Goal: Task Accomplishment & Management: Complete application form

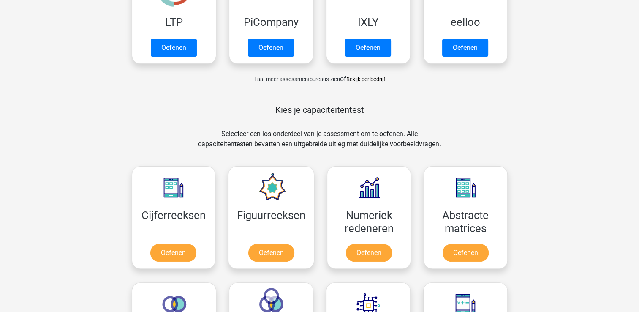
scroll to position [139, 0]
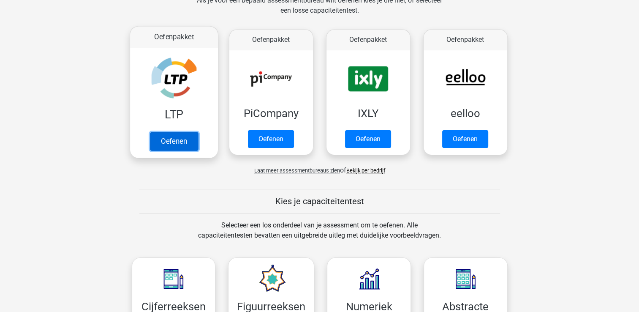
click at [193, 138] on link "Oefenen" at bounding box center [173, 141] width 48 height 19
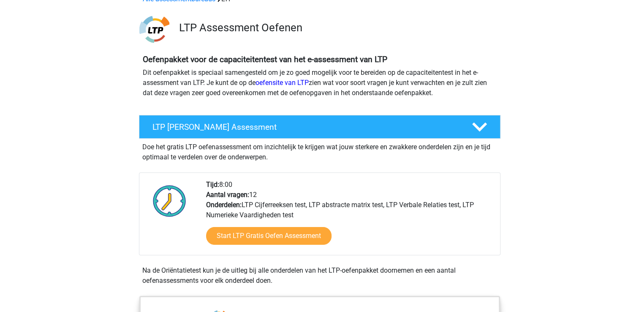
scroll to position [84, 0]
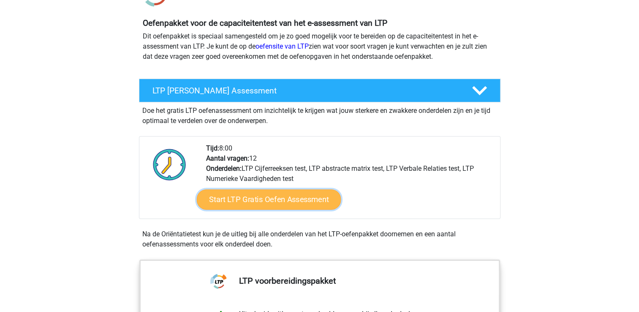
click at [287, 203] on link "Start LTP Gratis Oefen Assessment" at bounding box center [268, 199] width 144 height 20
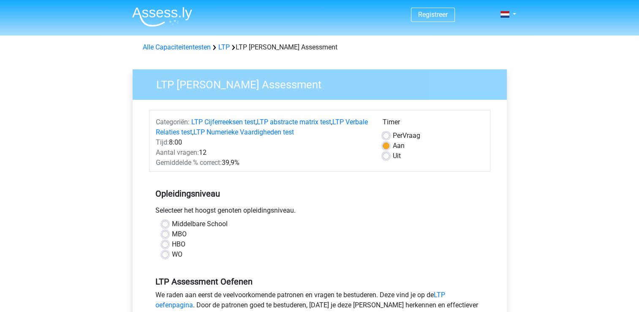
scroll to position [3961, 0]
click at [172, 244] on label "HBO" at bounding box center [179, 244] width 14 height 10
click at [164, 244] on input "HBO" at bounding box center [165, 243] width 7 height 8
radio input "true"
click at [133, 239] on div "LTP Gratis Oefen Assessment Categoriën: LTP Cijferreeksen test , LTP abstracte …" at bounding box center [320, 243] width 374 height 348
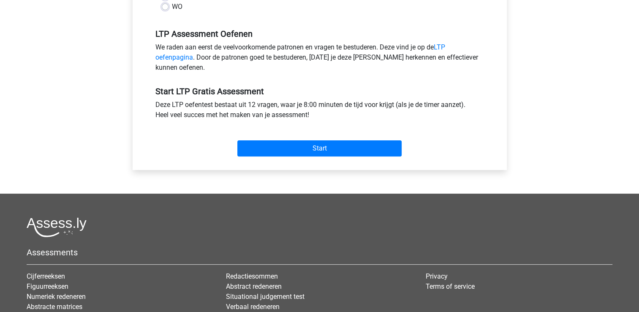
scroll to position [253, 0]
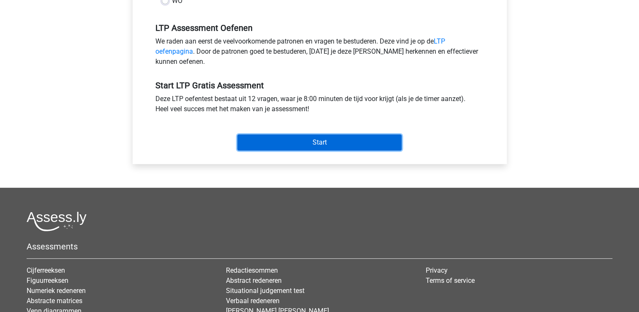
click at [349, 141] on input "Start" at bounding box center [319, 142] width 164 height 16
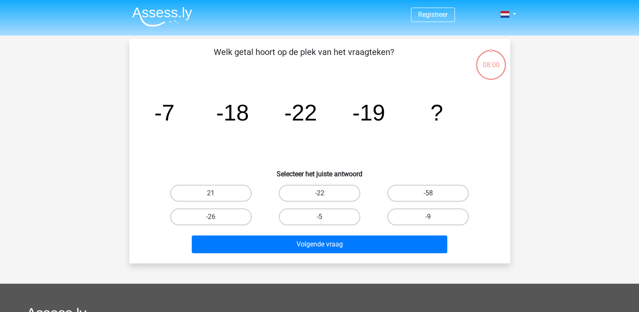
scroll to position [3961, 0]
click at [416, 211] on label "-9" at bounding box center [427, 216] width 81 height 17
click at [428, 217] on input "-9" at bounding box center [430, 219] width 5 height 5
radio input "true"
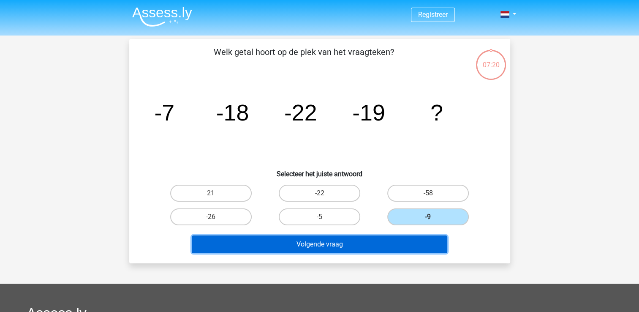
click at [395, 244] on button "Volgende vraag" at bounding box center [319, 244] width 255 height 18
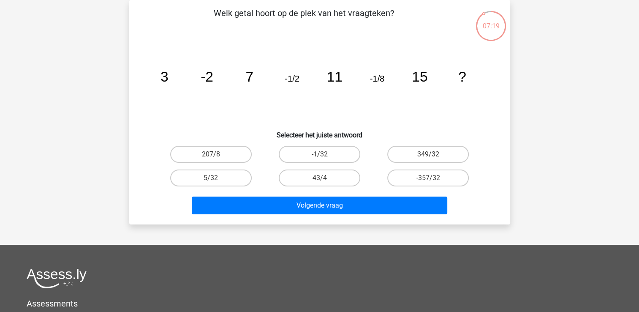
scroll to position [0, 0]
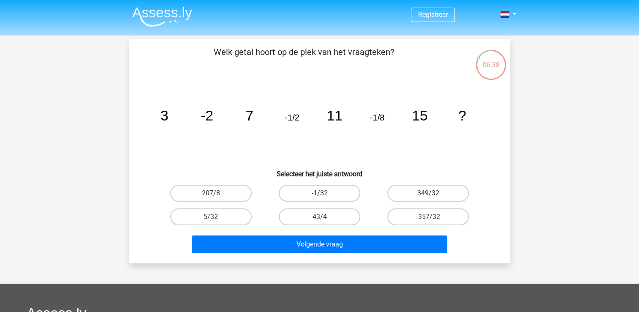
click at [341, 192] on label "-1/32" at bounding box center [319, 192] width 81 height 17
click at [325, 193] on input "-1/32" at bounding box center [321, 195] width 5 height 5
radio input "true"
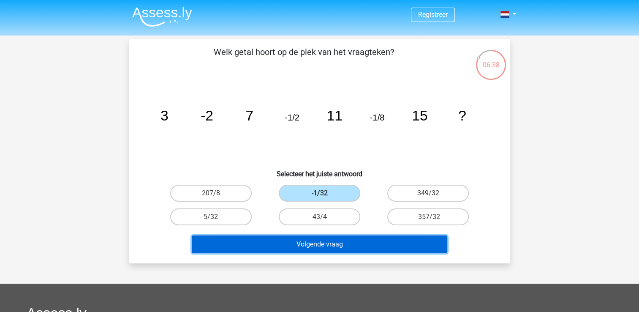
click at [339, 247] on button "Volgende vraag" at bounding box center [319, 244] width 255 height 18
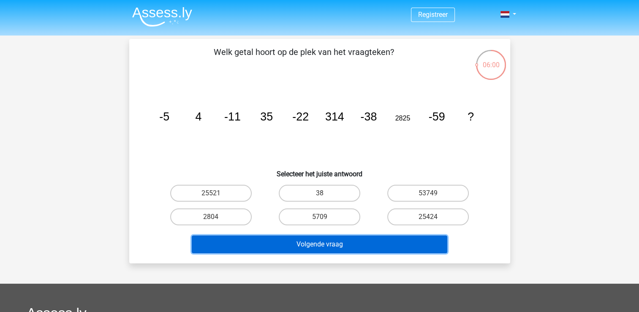
click at [412, 241] on button "Volgende vraag" at bounding box center [319, 244] width 255 height 18
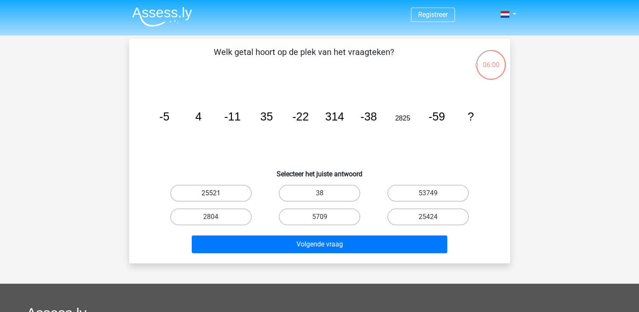
click at [224, 200] on label "25521" at bounding box center [210, 192] width 81 height 17
click at [216, 198] on input "25521" at bounding box center [213, 195] width 5 height 5
radio input "true"
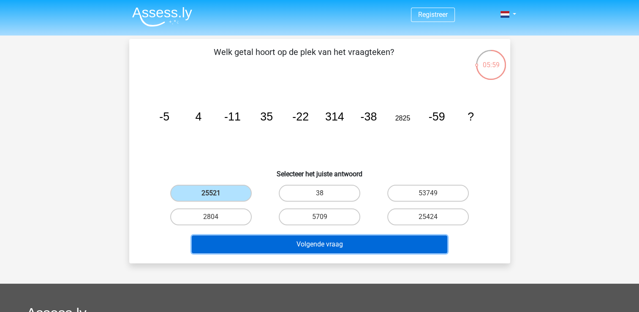
click at [245, 236] on button "Volgende vraag" at bounding box center [319, 244] width 255 height 18
click at [239, 247] on button "Volgende vraag" at bounding box center [319, 244] width 255 height 18
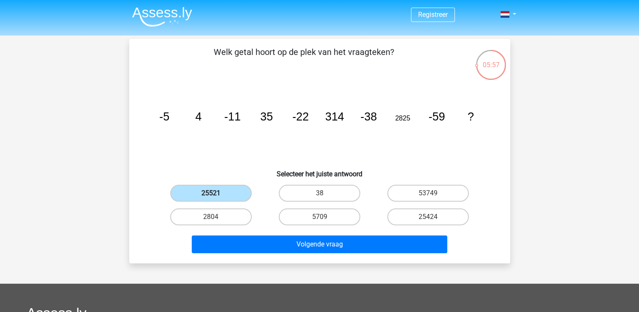
click at [241, 193] on label "25521" at bounding box center [210, 192] width 81 height 17
click at [216, 193] on input "25521" at bounding box center [213, 195] width 5 height 5
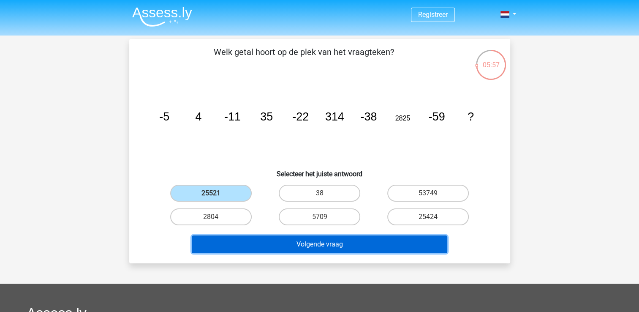
click at [244, 246] on button "Volgende vraag" at bounding box center [319, 244] width 255 height 18
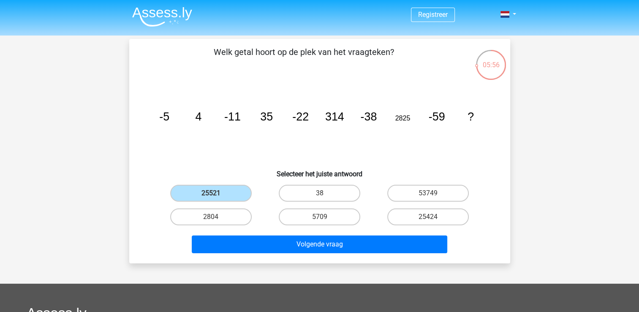
click at [251, 201] on div "2804" at bounding box center [211, 192] width 102 height 17
click at [287, 201] on div "38" at bounding box center [319, 193] width 108 height 24
click at [299, 201] on label "38" at bounding box center [319, 192] width 81 height 17
click at [319, 198] on input "38" at bounding box center [321, 195] width 5 height 5
radio input "true"
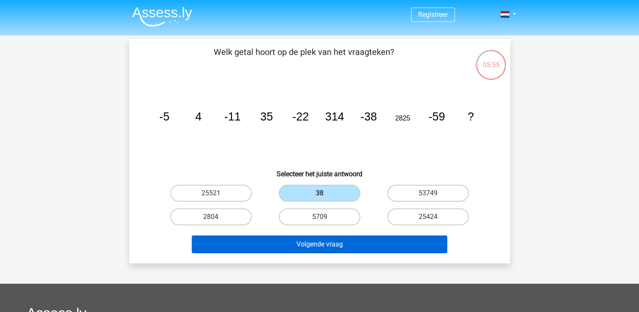
drag, startPoint x: 304, startPoint y: 233, endPoint x: 304, endPoint y: 242, distance: 9.7
click at [304, 242] on div "Volgende vraag" at bounding box center [320, 242] width 354 height 28
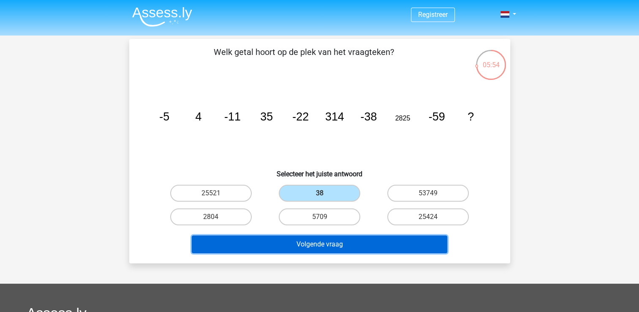
click at [303, 246] on button "Volgende vraag" at bounding box center [319, 244] width 255 height 18
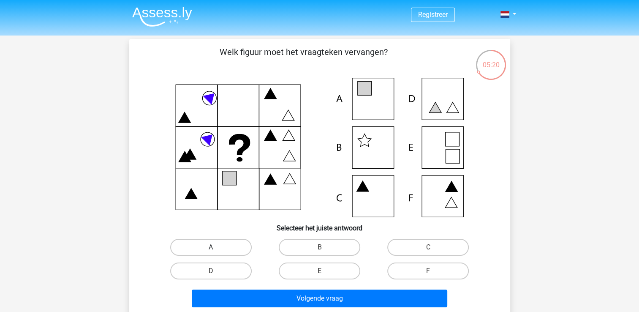
click at [222, 248] on label "A" at bounding box center [210, 247] width 81 height 17
click at [216, 248] on input "A" at bounding box center [213, 249] width 5 height 5
radio input "true"
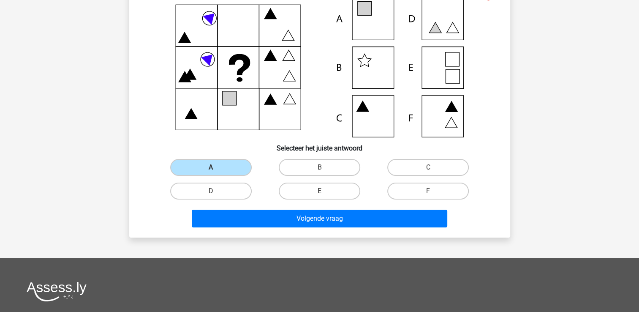
scroll to position [84, 0]
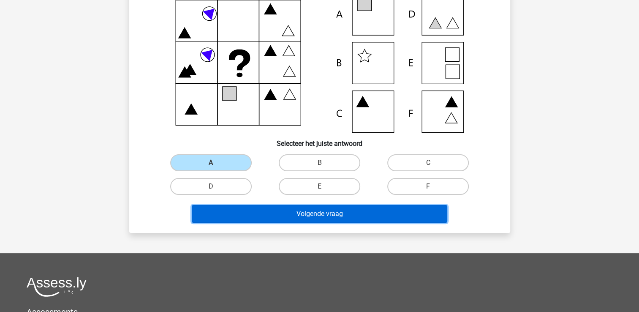
click at [401, 210] on button "Volgende vraag" at bounding box center [319, 214] width 255 height 18
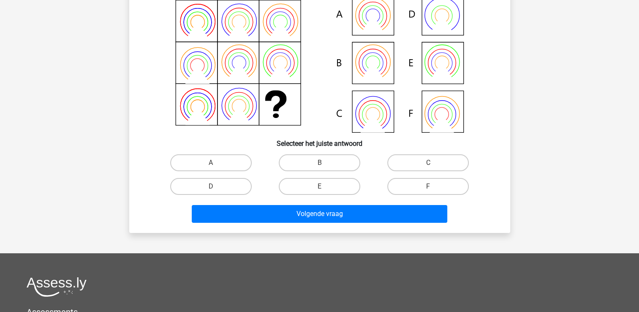
scroll to position [39, 0]
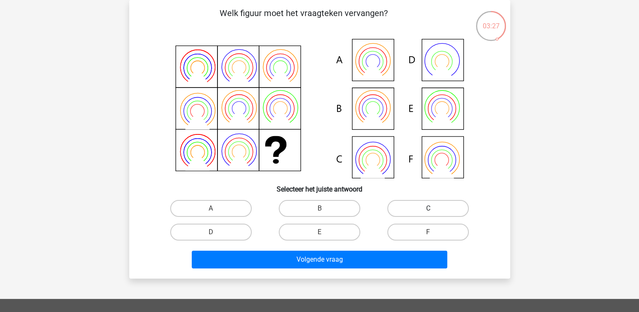
click at [408, 213] on label "C" at bounding box center [427, 208] width 81 height 17
click at [428, 213] on input "C" at bounding box center [430, 210] width 5 height 5
radio input "true"
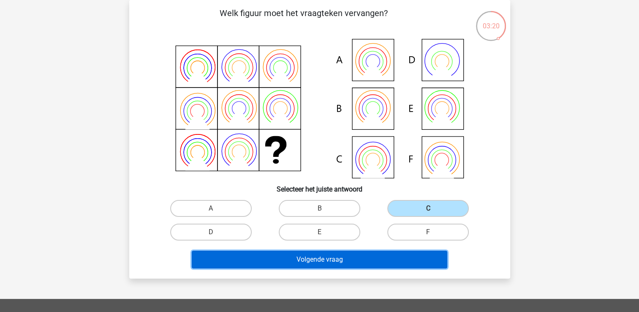
click at [389, 261] on button "Volgende vraag" at bounding box center [319, 259] width 255 height 18
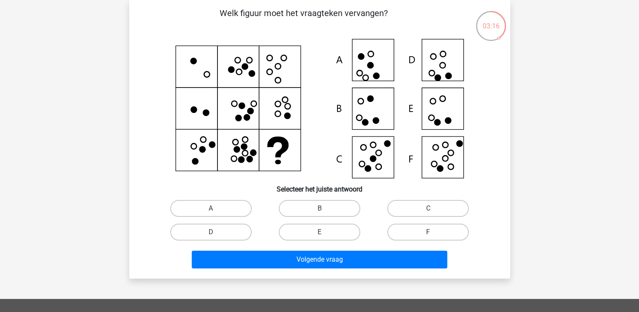
click at [388, 102] on icon at bounding box center [319, 108] width 340 height 139
click at [262, 202] on div "B" at bounding box center [211, 208] width 102 height 17
click at [342, 208] on label "B" at bounding box center [319, 208] width 81 height 17
click at [325, 208] on input "B" at bounding box center [321, 210] width 5 height 5
radio input "true"
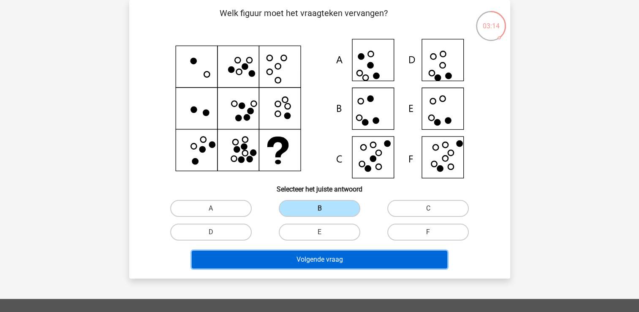
click at [351, 264] on button "Volgende vraag" at bounding box center [319, 259] width 255 height 18
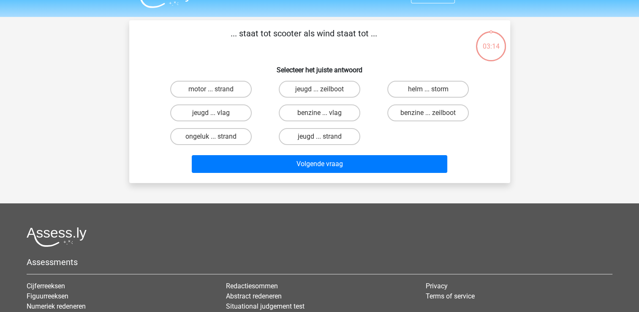
scroll to position [0, 0]
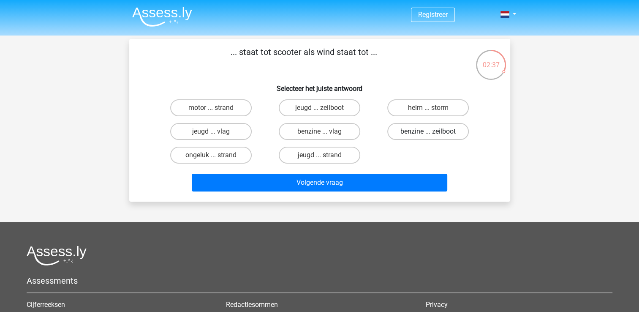
click at [419, 124] on label "benzine ... zeilboot" at bounding box center [427, 131] width 81 height 17
click at [428, 131] on input "benzine ... zeilboot" at bounding box center [430, 133] width 5 height 5
radio input "true"
click at [407, 169] on div "Volgende vraag" at bounding box center [320, 181] width 354 height 28
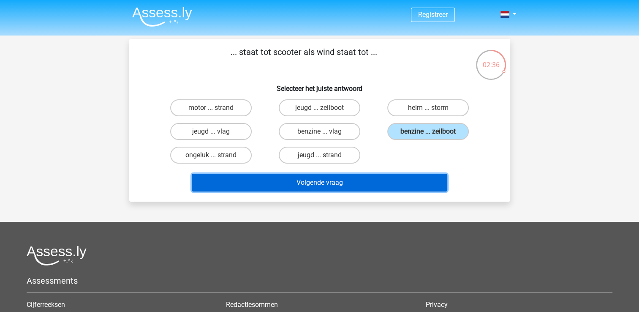
click at [406, 178] on button "Volgende vraag" at bounding box center [319, 183] width 255 height 18
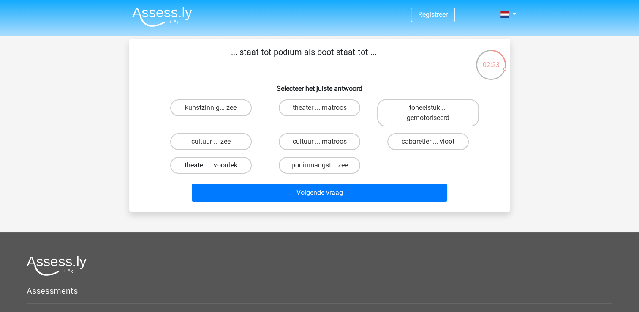
click at [230, 167] on label "theater ... voordek" at bounding box center [210, 165] width 81 height 17
click at [216, 167] on input "theater ... voordek" at bounding box center [213, 167] width 5 height 5
radio input "true"
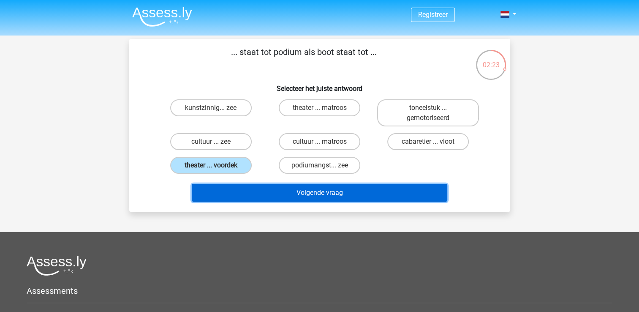
click at [251, 190] on button "Volgende vraag" at bounding box center [319, 193] width 255 height 18
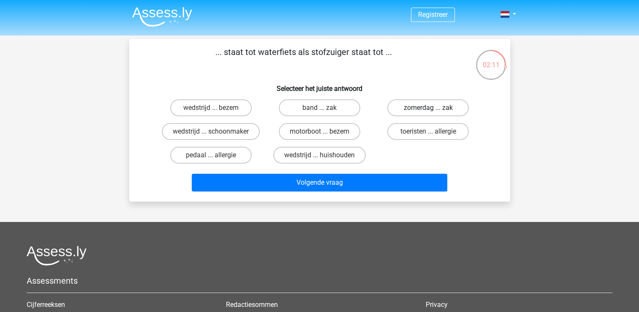
click at [418, 102] on label "zomerdag ... zak" at bounding box center [427, 107] width 81 height 17
click at [428, 108] on input "zomerdag ... zak" at bounding box center [430, 110] width 5 height 5
radio input "true"
click at [299, 134] on label "motorboot ... bezem" at bounding box center [319, 131] width 81 height 17
click at [319, 134] on input "motorboot ... bezem" at bounding box center [321, 133] width 5 height 5
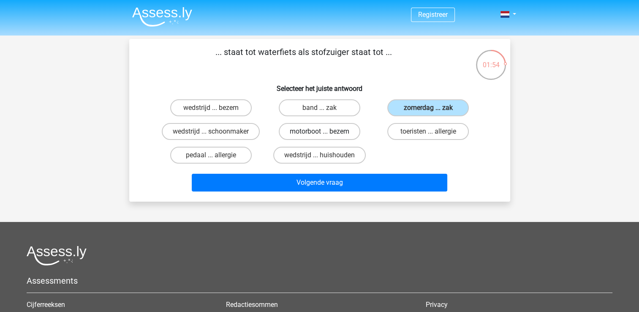
radio input "true"
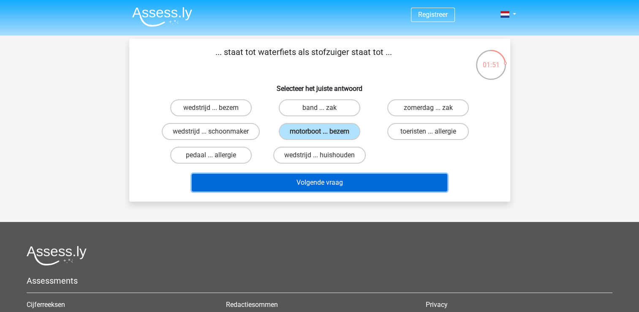
click at [314, 174] on button "Volgende vraag" at bounding box center [319, 183] width 255 height 18
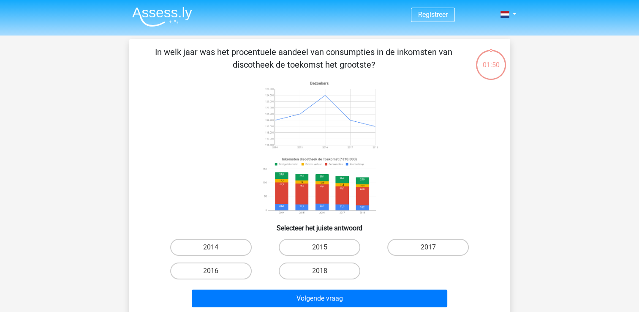
scroll to position [39, 0]
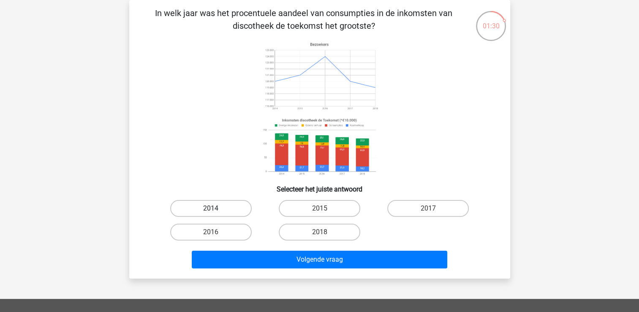
click at [220, 210] on label "2014" at bounding box center [210, 208] width 81 height 17
click at [216, 210] on input "2014" at bounding box center [213, 210] width 5 height 5
radio input "true"
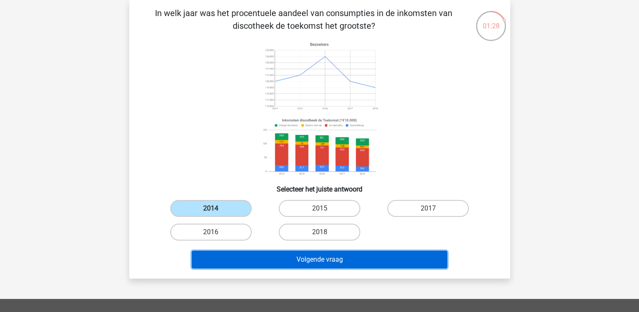
click at [248, 262] on button "Volgende vraag" at bounding box center [319, 259] width 255 height 18
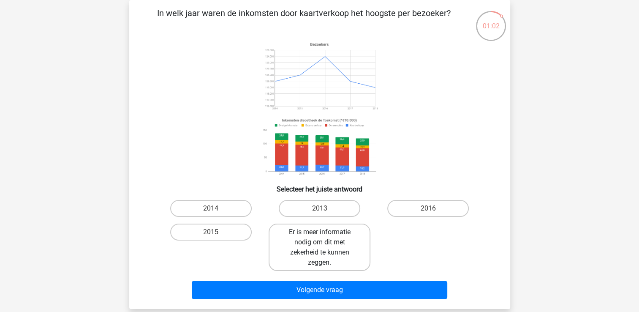
click at [303, 240] on label "Er is meer informatie nodig om dit met zekerheid te kunnen zeggen." at bounding box center [319, 246] width 102 height 47
click at [319, 237] on input "Er is meer informatie nodig om dit met zekerheid te kunnen zeggen." at bounding box center [321, 234] width 5 height 5
radio input "true"
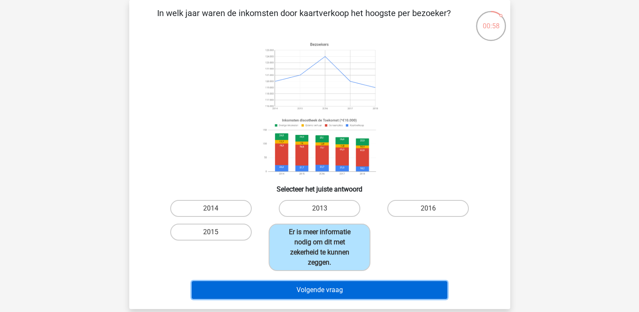
click at [351, 295] on button "Volgende vraag" at bounding box center [319, 290] width 255 height 18
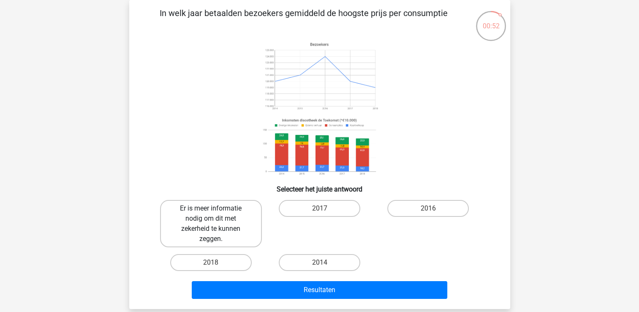
click at [184, 232] on label "Er is meer informatie nodig om dit met zekerheid te kunnen zeggen." at bounding box center [211, 223] width 102 height 47
click at [211, 214] on input "Er is meer informatie nodig om dit met zekerheid te kunnen zeggen." at bounding box center [213, 210] width 5 height 5
radio input "true"
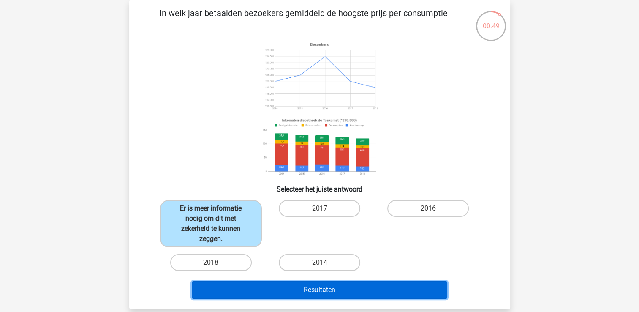
click at [253, 290] on button "Resultaten" at bounding box center [319, 290] width 255 height 18
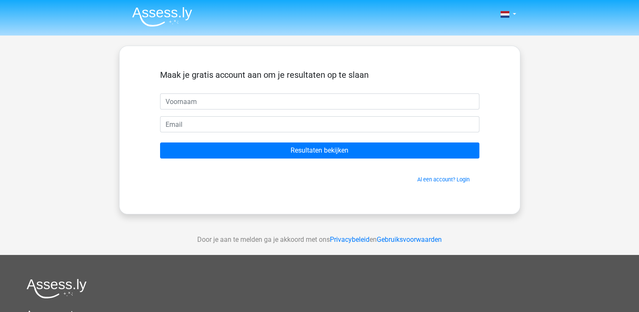
scroll to position [3961, 0]
type input "floris"
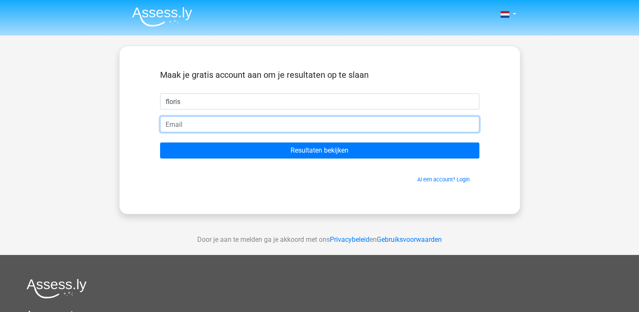
click at [233, 122] on input "email" at bounding box center [319, 124] width 319 height 16
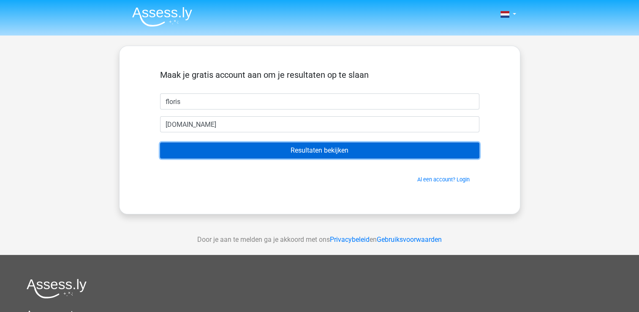
click at [262, 146] on input "Resultaten bekijken" at bounding box center [319, 150] width 319 height 16
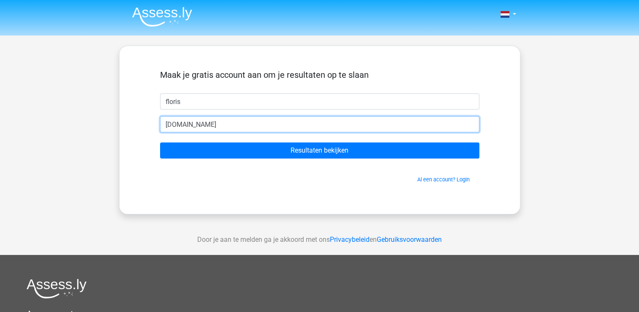
click at [203, 122] on input "florismoest2gmail.com" at bounding box center [319, 124] width 319 height 16
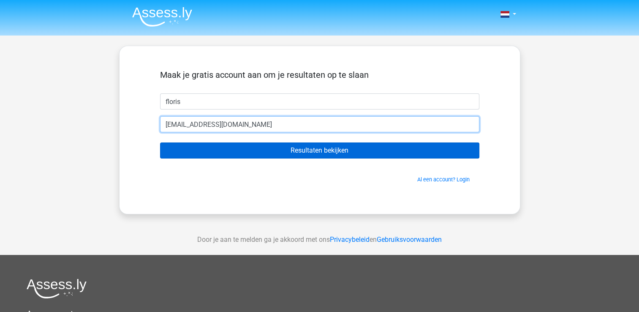
type input "[EMAIL_ADDRESS][DOMAIN_NAME]"
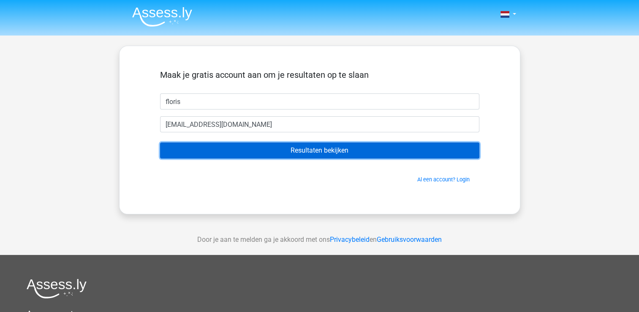
click at [211, 148] on input "Resultaten bekijken" at bounding box center [319, 150] width 319 height 16
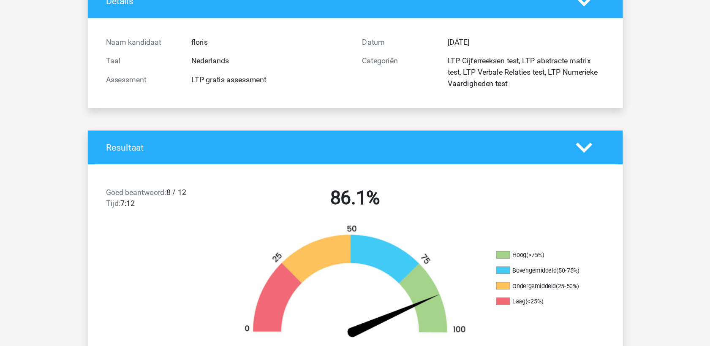
scroll to position [84, 0]
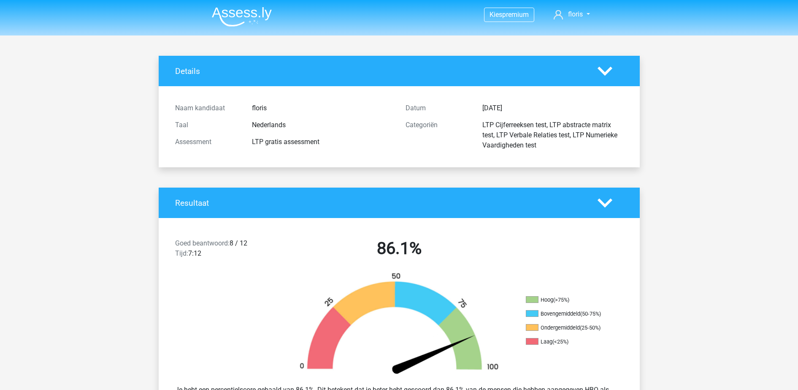
scroll to position [53, 0]
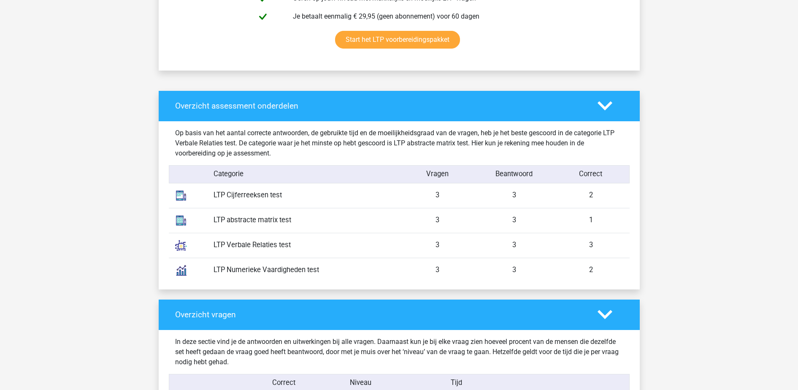
scroll to position [580, 0]
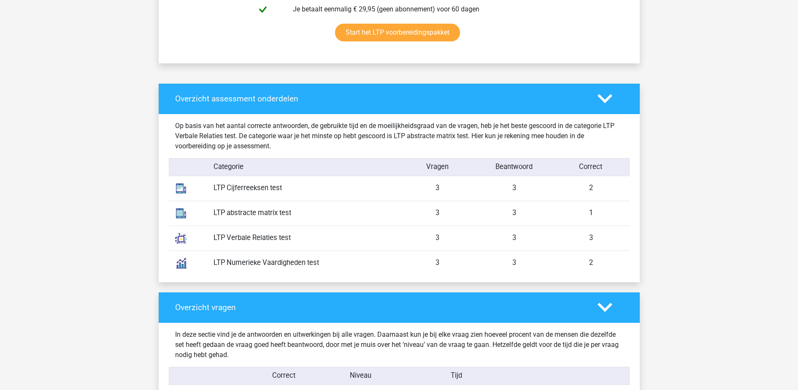
drag, startPoint x: 298, startPoint y: 241, endPoint x: 206, endPoint y: 246, distance: 93.0
type textarea "LTP Verbale Relaties test"
click at [206, 246] on div "LTP Verbale Relaties test 3 3 3" at bounding box center [399, 237] width 461 height 25
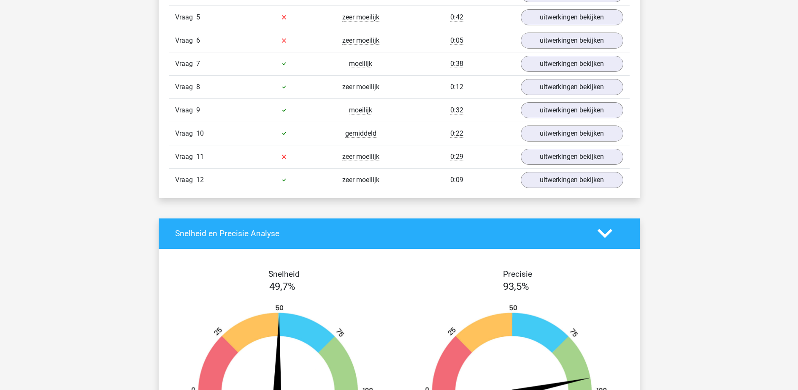
scroll to position [897, 0]
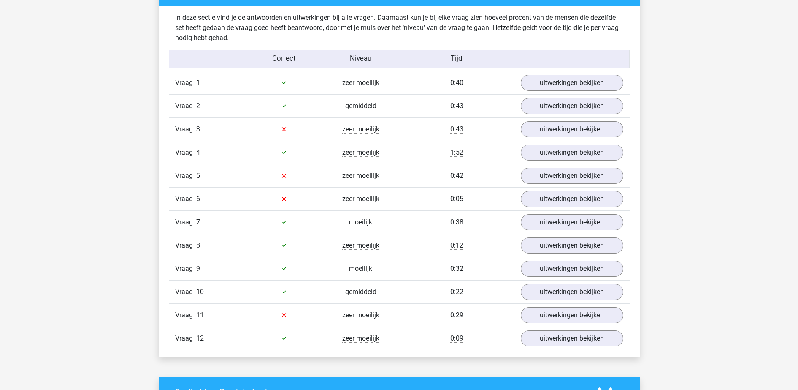
drag, startPoint x: 352, startPoint y: 150, endPoint x: 352, endPoint y: 173, distance: 22.8
click at [352, 171] on div "Vraag 1 zeer moeilijk 0:40 uitwerkingen bekijken Welk getal hoort op de plek va…" at bounding box center [399, 210] width 448 height 278
click at [67, 298] on div "Kies premium floris [EMAIL_ADDRESS][DOMAIN_NAME]" at bounding box center [399, 189] width 798 height 2172
click at [545, 132] on link "uitwerkingen bekijken" at bounding box center [572, 129] width 118 height 19
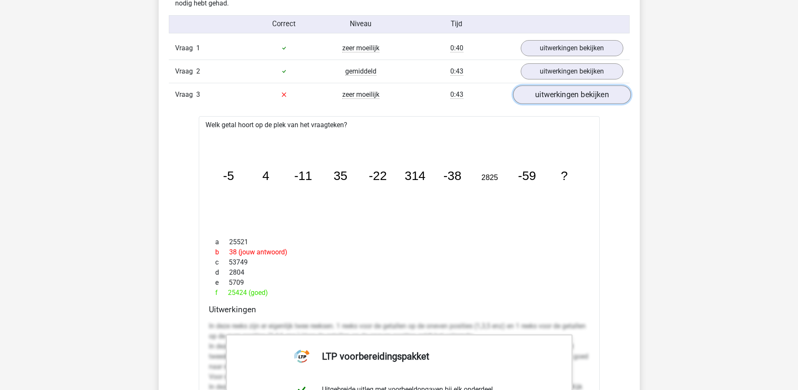
scroll to position [950, 0]
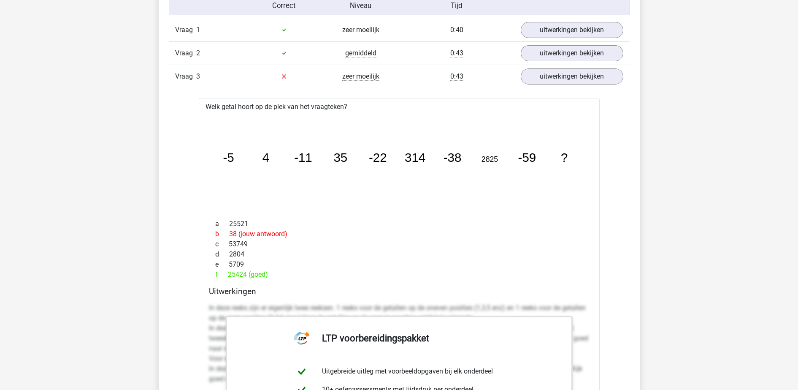
click at [638, 141] on div "Kies premium floris [EMAIL_ADDRESS][DOMAIN_NAME]" at bounding box center [399, 393] width 798 height 2687
click at [598, 84] on link "uitwerkingen bekijken" at bounding box center [572, 76] width 118 height 19
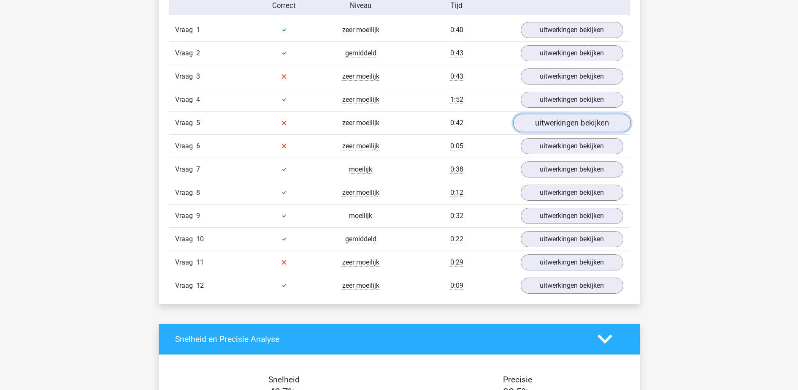
click at [559, 126] on link "uitwerkingen bekijken" at bounding box center [572, 123] width 118 height 19
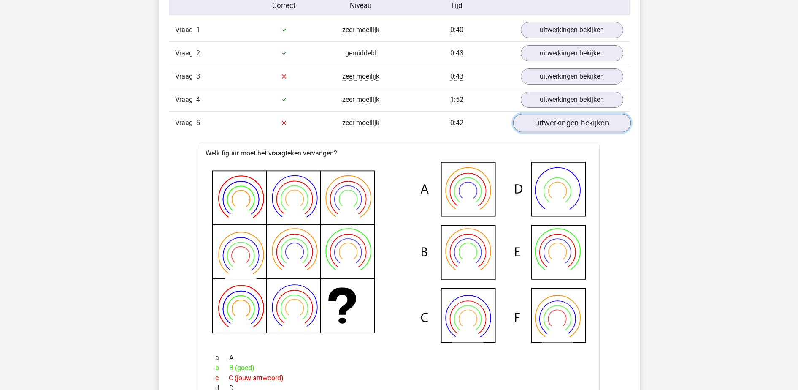
click at [573, 126] on link "uitwerkingen bekijken" at bounding box center [572, 123] width 118 height 19
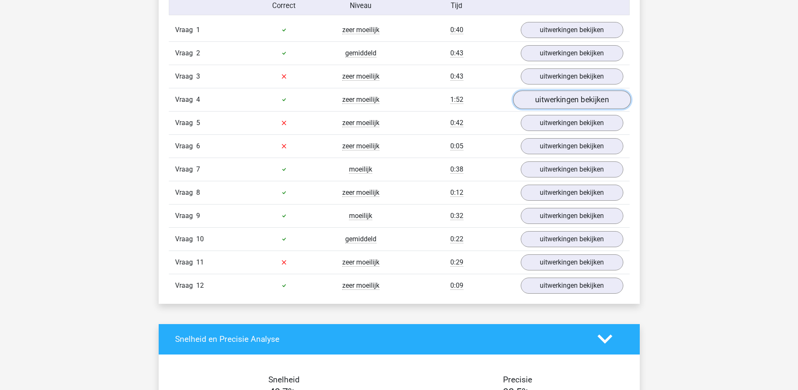
click at [607, 97] on link "uitwerkingen bekijken" at bounding box center [572, 99] width 118 height 19
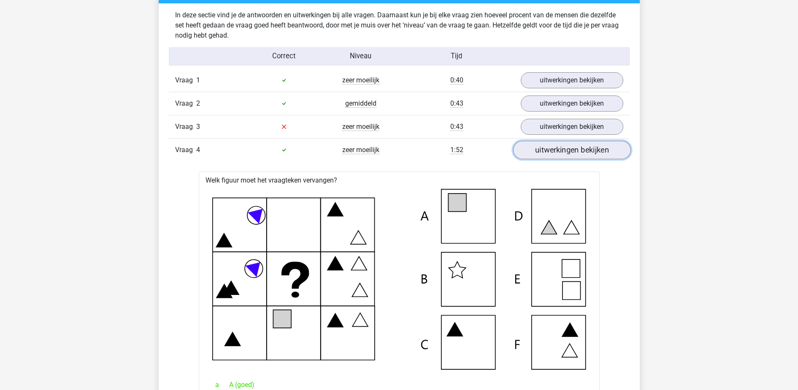
scroll to position [897, 0]
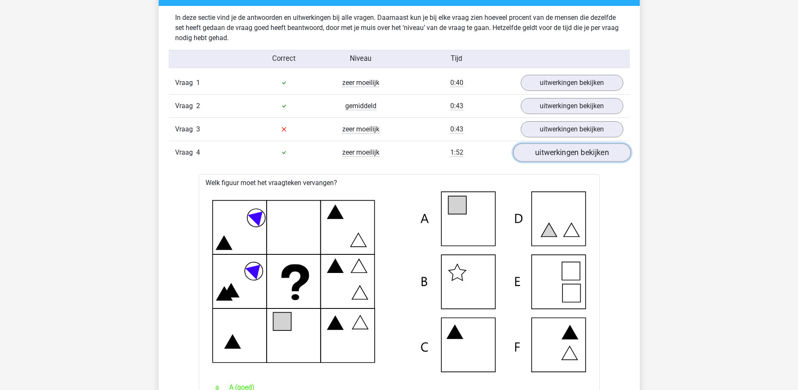
click at [583, 154] on link "uitwerkingen bekijken" at bounding box center [572, 152] width 118 height 19
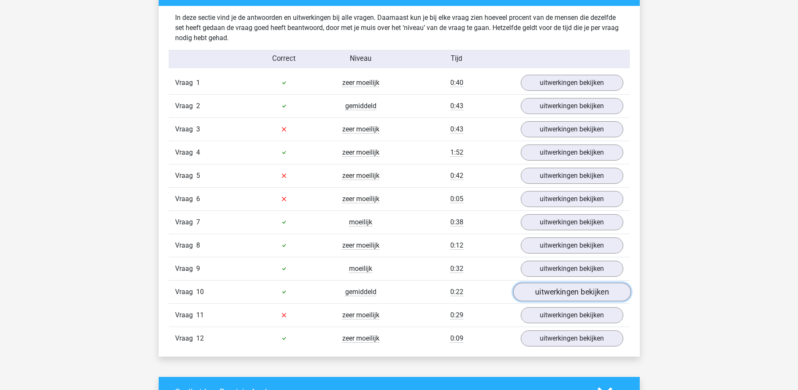
click at [535, 286] on link "uitwerkingen bekijken" at bounding box center [572, 291] width 118 height 19
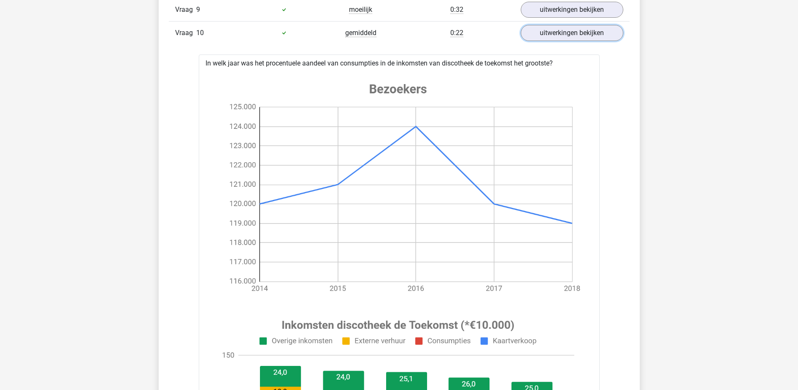
scroll to position [1161, 0]
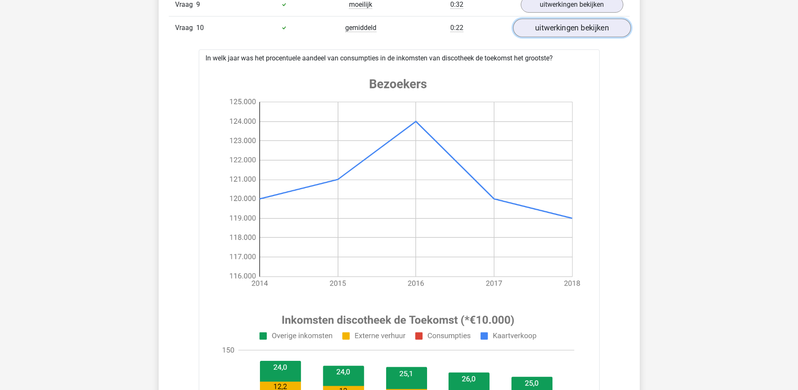
click at [594, 35] on link "uitwerkingen bekijken" at bounding box center [572, 28] width 118 height 19
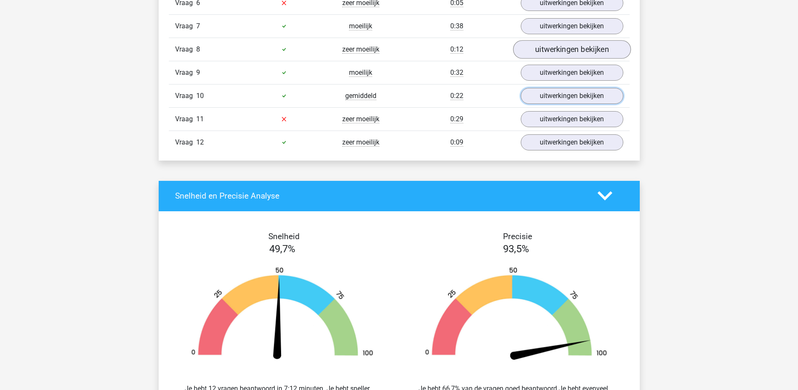
scroll to position [1003, 0]
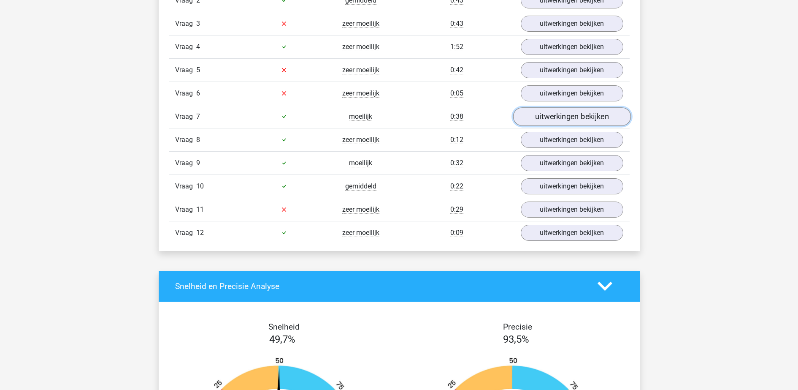
click at [588, 114] on link "uitwerkingen bekijken" at bounding box center [572, 116] width 118 height 19
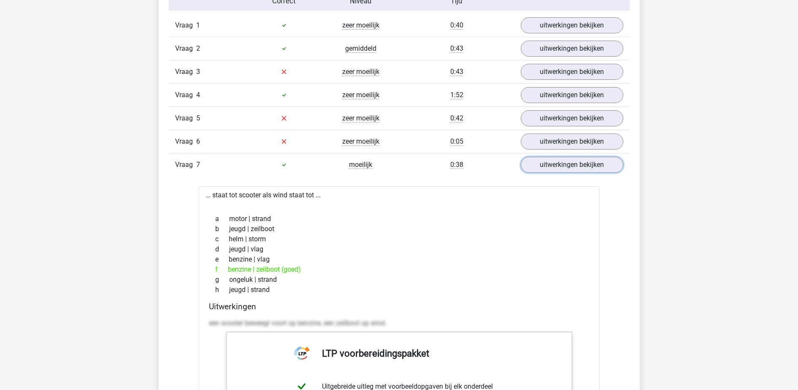
scroll to position [950, 0]
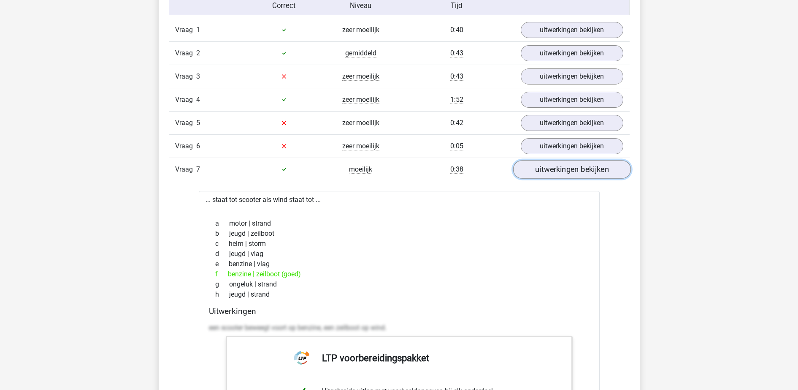
click at [531, 171] on link "uitwerkingen bekijken" at bounding box center [572, 169] width 118 height 19
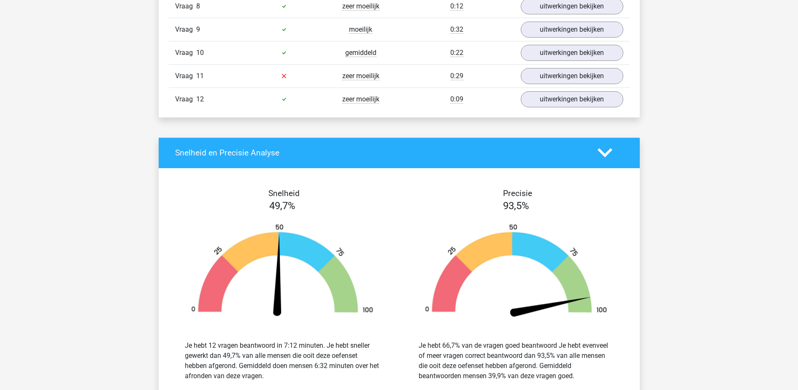
scroll to position [938, 0]
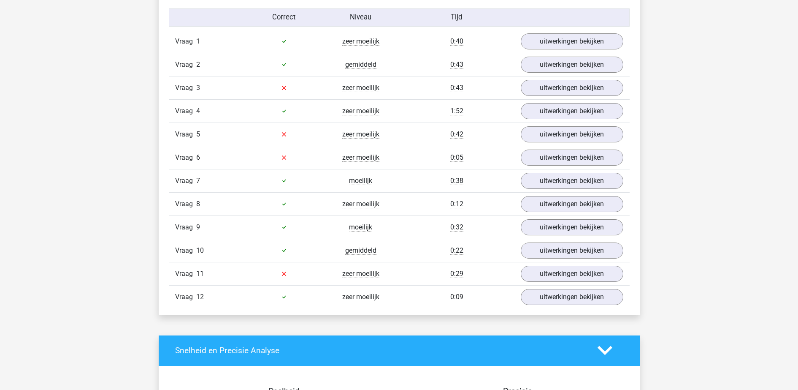
click at [489, 101] on div "Vraag 4 zeer moeilijk 1:52 uitwerkingen bekijken" at bounding box center [399, 110] width 461 height 23
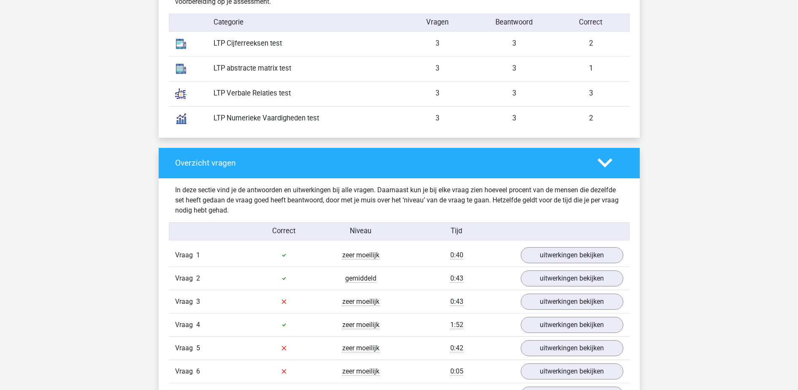
scroll to position [833, 0]
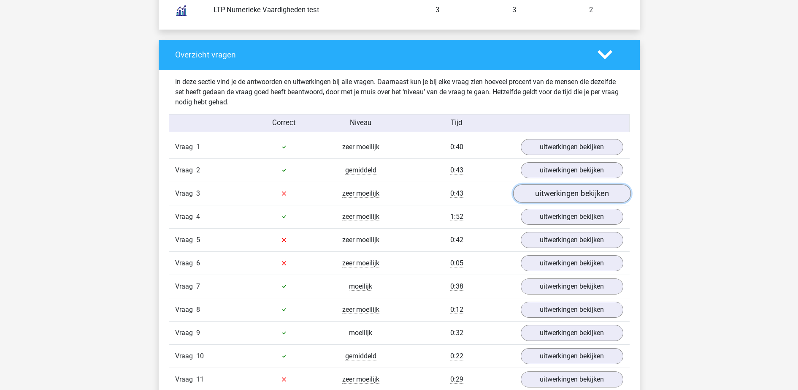
click at [558, 190] on link "uitwerkingen bekijken" at bounding box center [572, 193] width 118 height 19
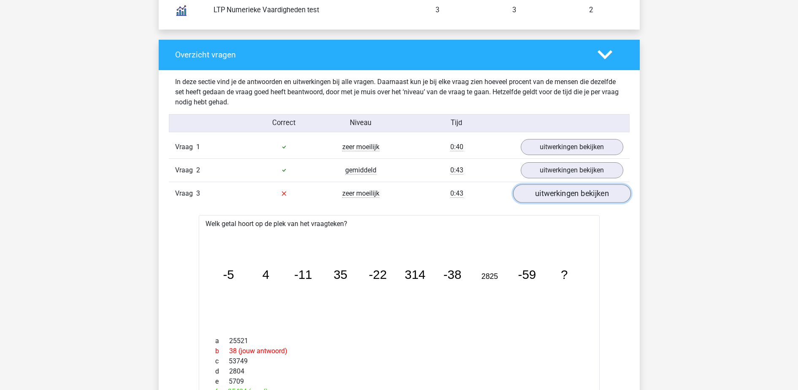
click at [581, 196] on link "uitwerkingen bekijken" at bounding box center [572, 193] width 118 height 19
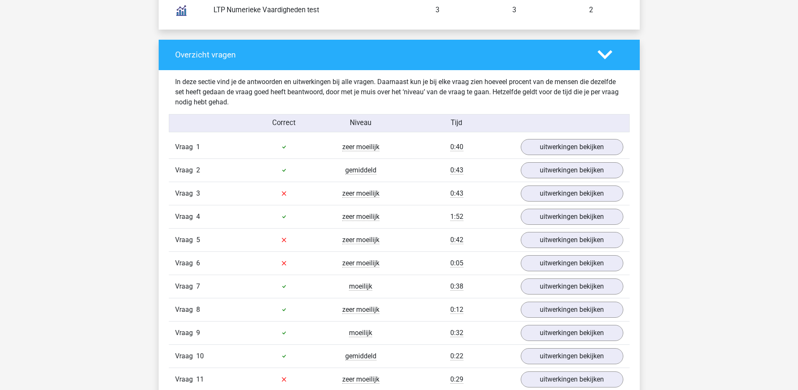
click at [638, 176] on div "Kies premium floris [EMAIL_ADDRESS][DOMAIN_NAME]" at bounding box center [399, 253] width 798 height 2172
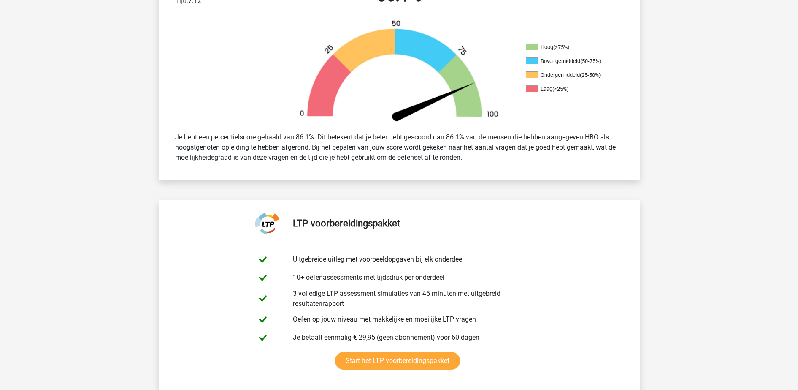
scroll to position [0, 0]
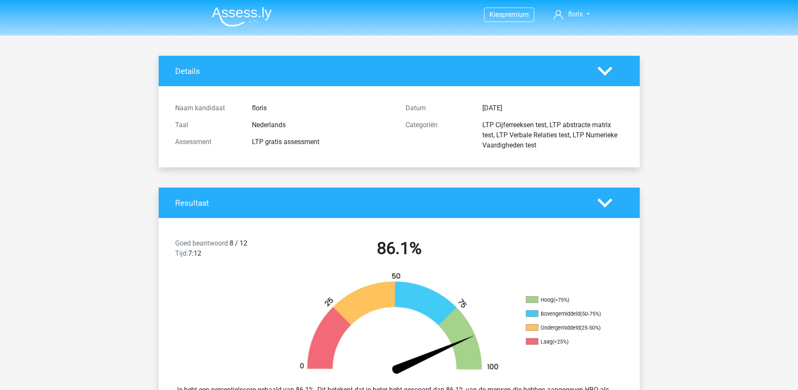
click at [613, 74] on div at bounding box center [610, 71] width 38 height 15
click at [605, 72] on polygon at bounding box center [605, 70] width 15 height 9
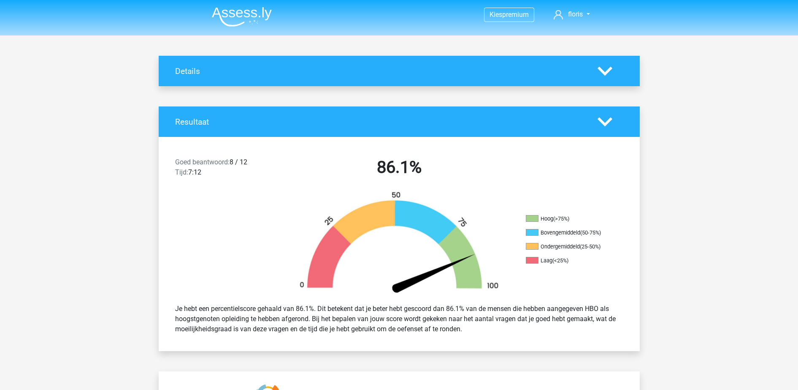
click at [608, 122] on polygon at bounding box center [605, 121] width 15 height 9
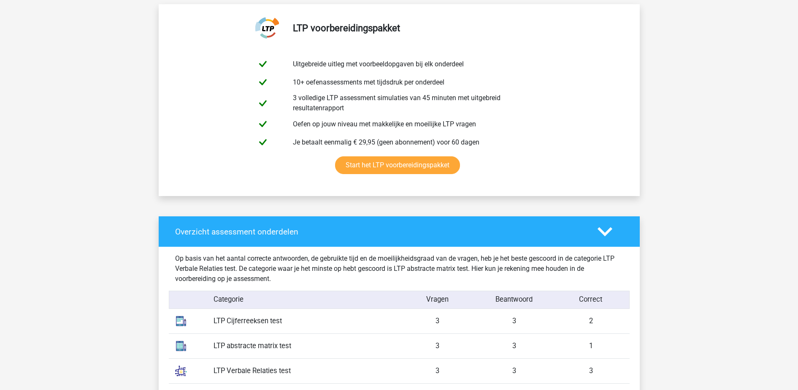
scroll to position [264, 0]
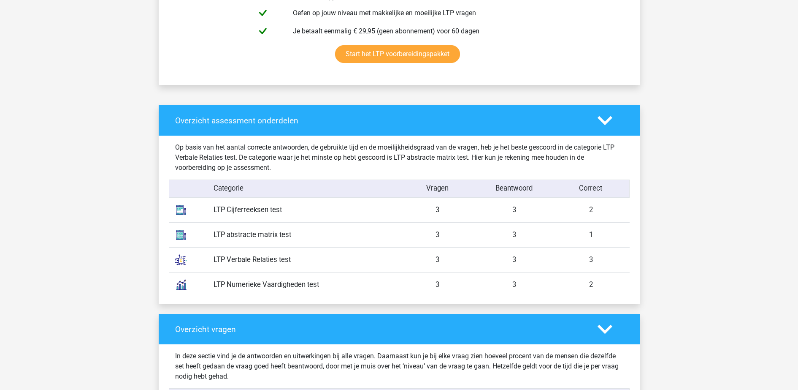
click at [604, 105] on div "Overzicht assessment onderdelen" at bounding box center [399, 120] width 481 height 30
click at [604, 111] on div "Overzicht assessment onderdelen" at bounding box center [399, 120] width 481 height 30
click at [604, 117] on icon at bounding box center [605, 120] width 15 height 15
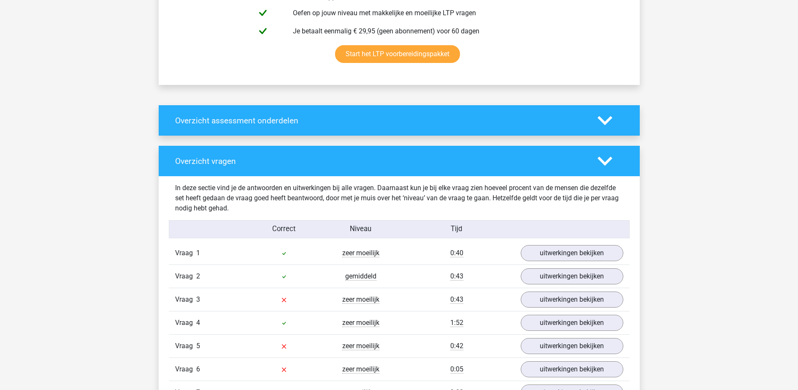
click at [607, 162] on polygon at bounding box center [605, 160] width 15 height 9
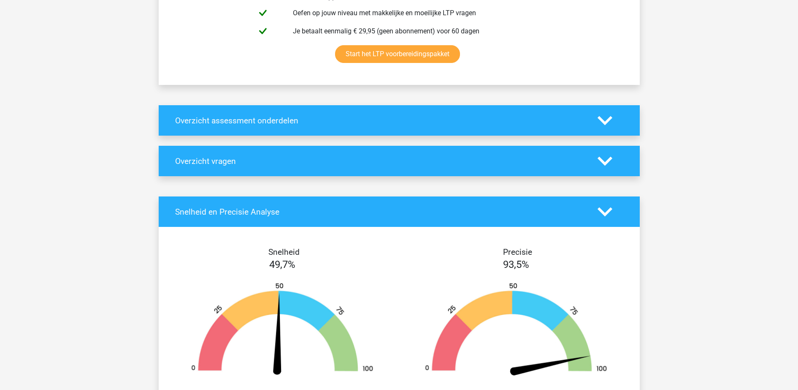
click at [607, 213] on polygon at bounding box center [605, 211] width 15 height 9
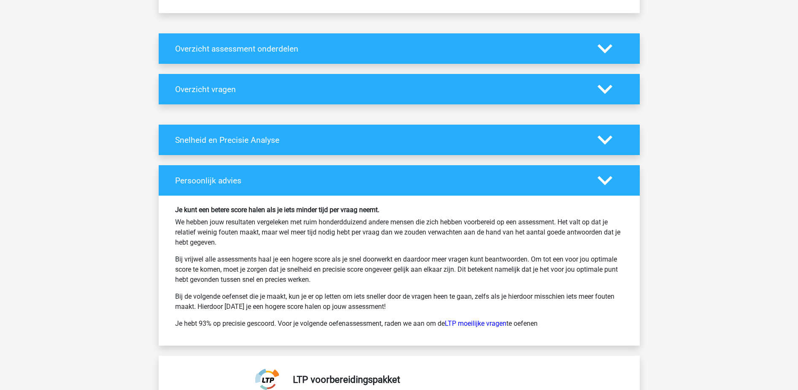
scroll to position [422, 0]
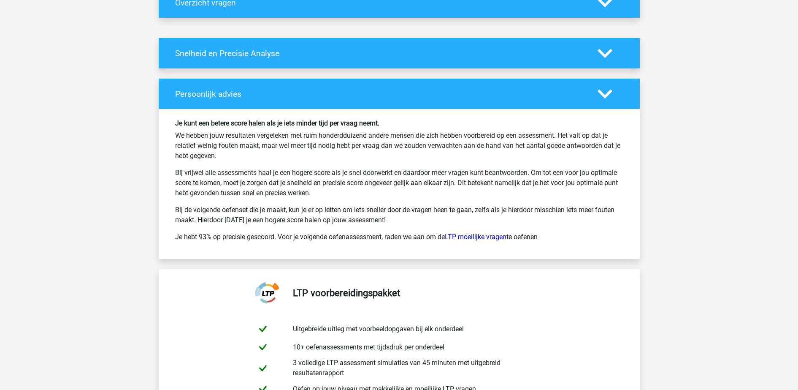
click at [607, 103] on div "Persoonlijk advies" at bounding box center [399, 94] width 481 height 30
click at [607, 98] on icon at bounding box center [605, 94] width 15 height 15
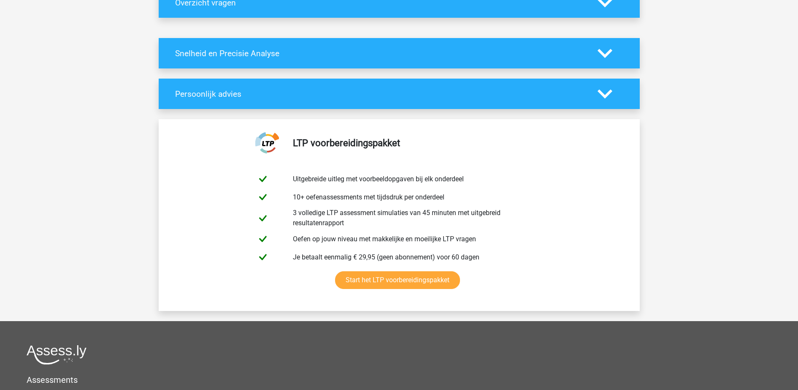
click at [607, 98] on icon at bounding box center [605, 94] width 15 height 15
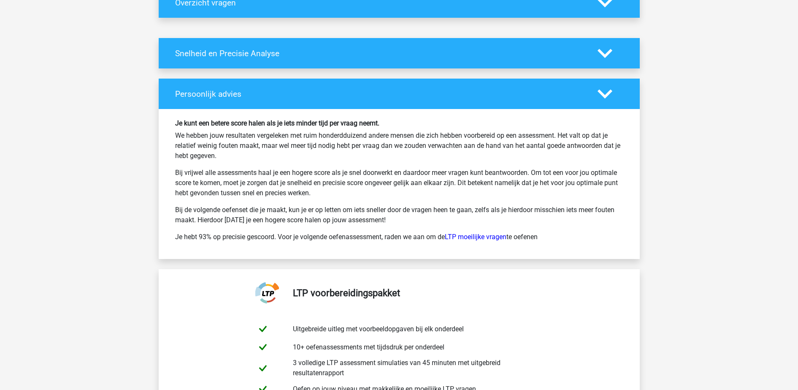
click at [600, 98] on icon at bounding box center [605, 94] width 15 height 15
